Goal: Check status

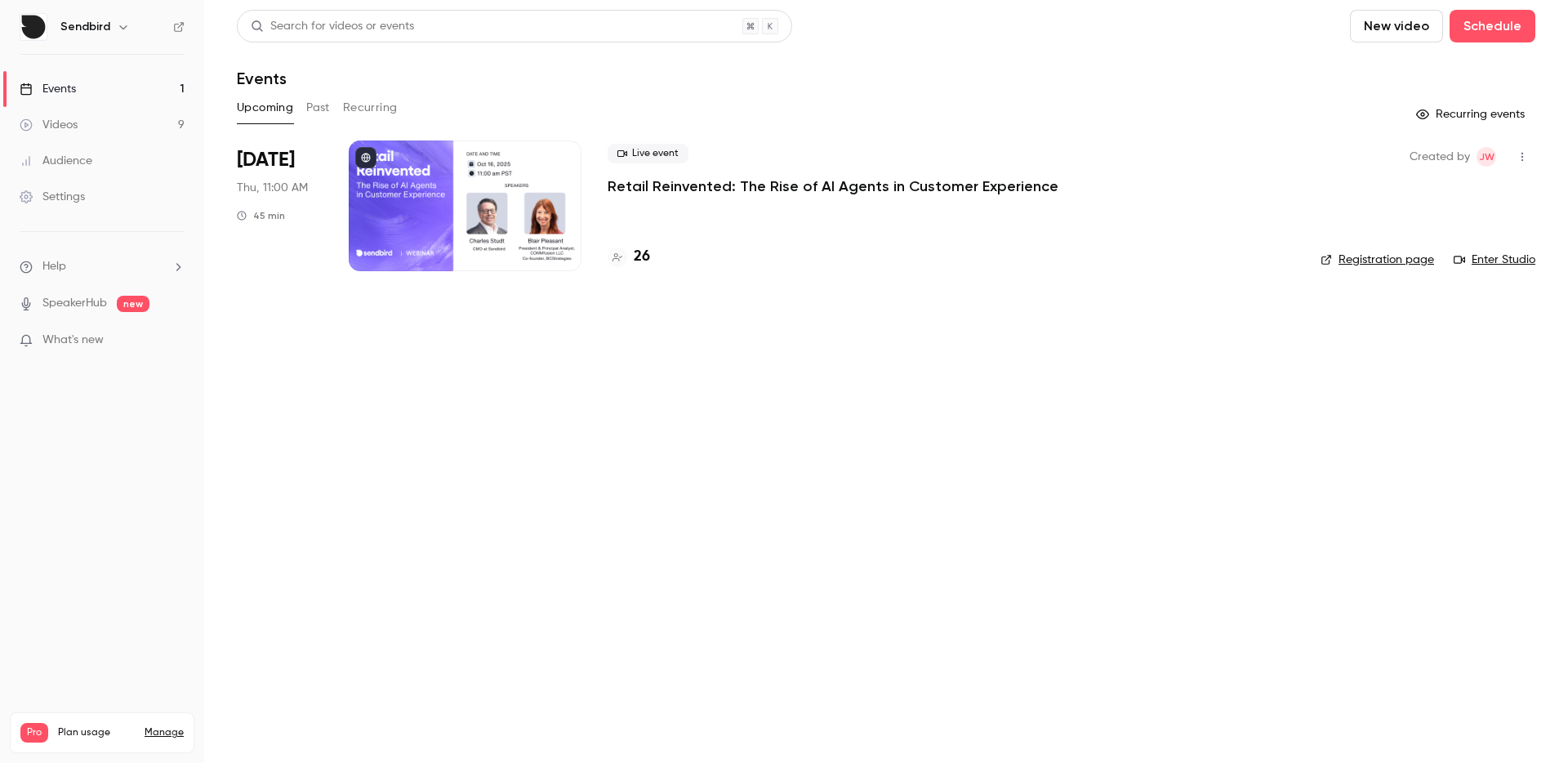
click at [662, 186] on p "Retail Reinvented: The Rise of AI Agents in Customer Experience" at bounding box center [833, 186] width 451 height 20
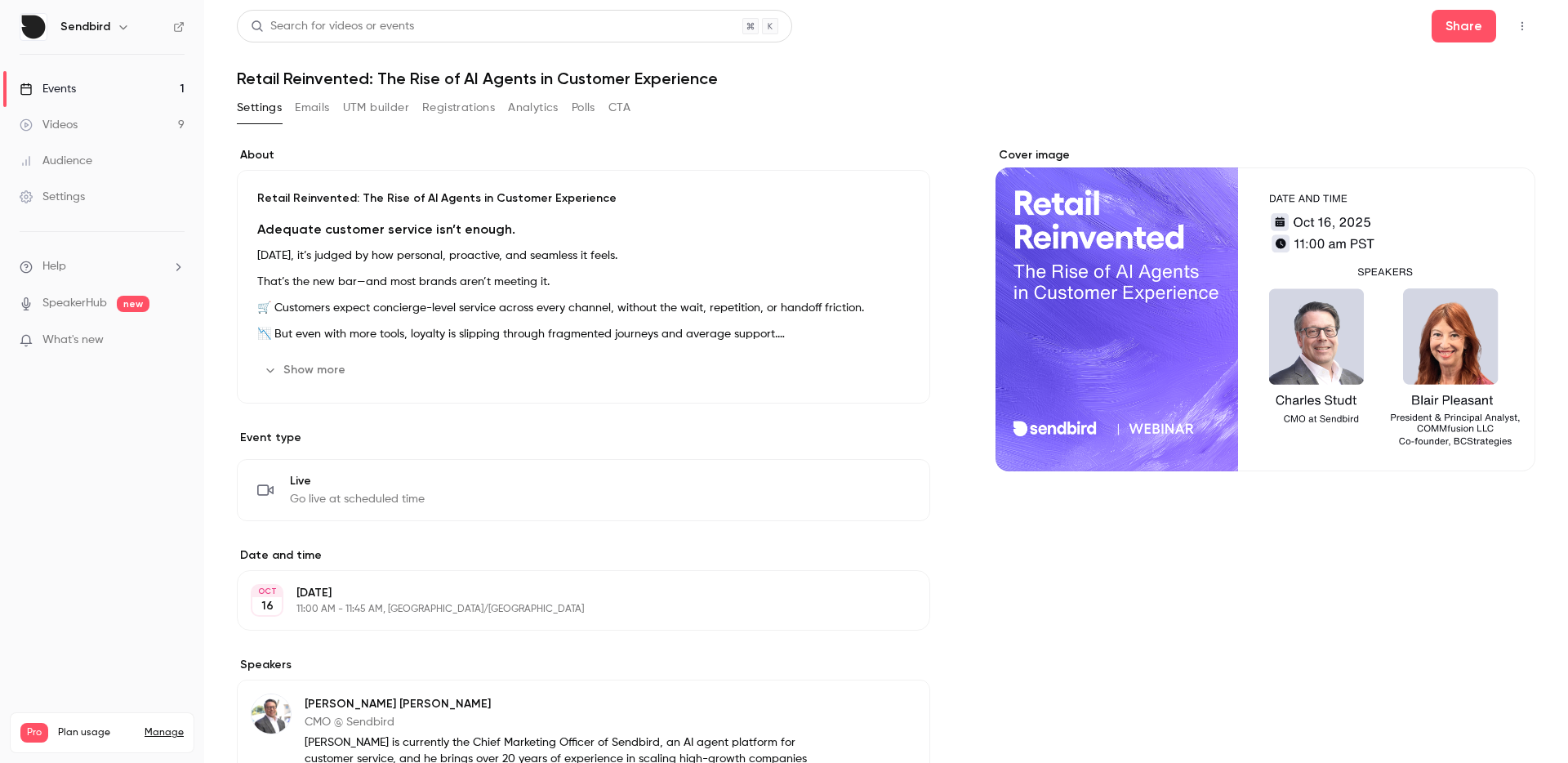
click at [445, 103] on button "Registrations" at bounding box center [459, 107] width 73 height 26
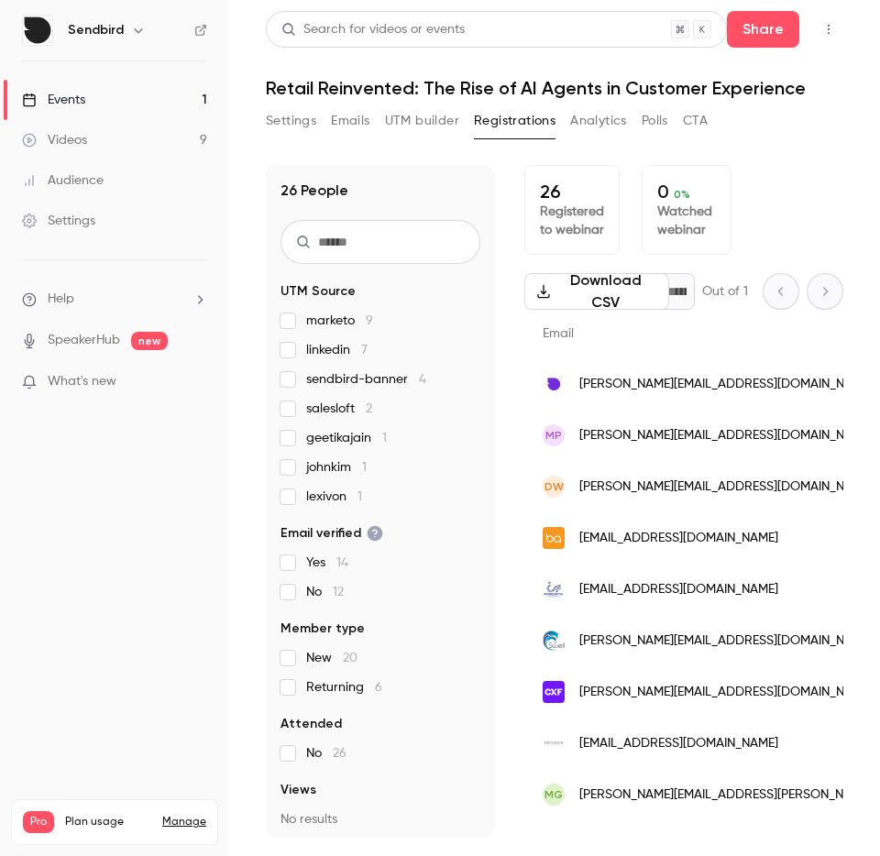
scroll to position [0, 480]
